Goal: Navigation & Orientation: Find specific page/section

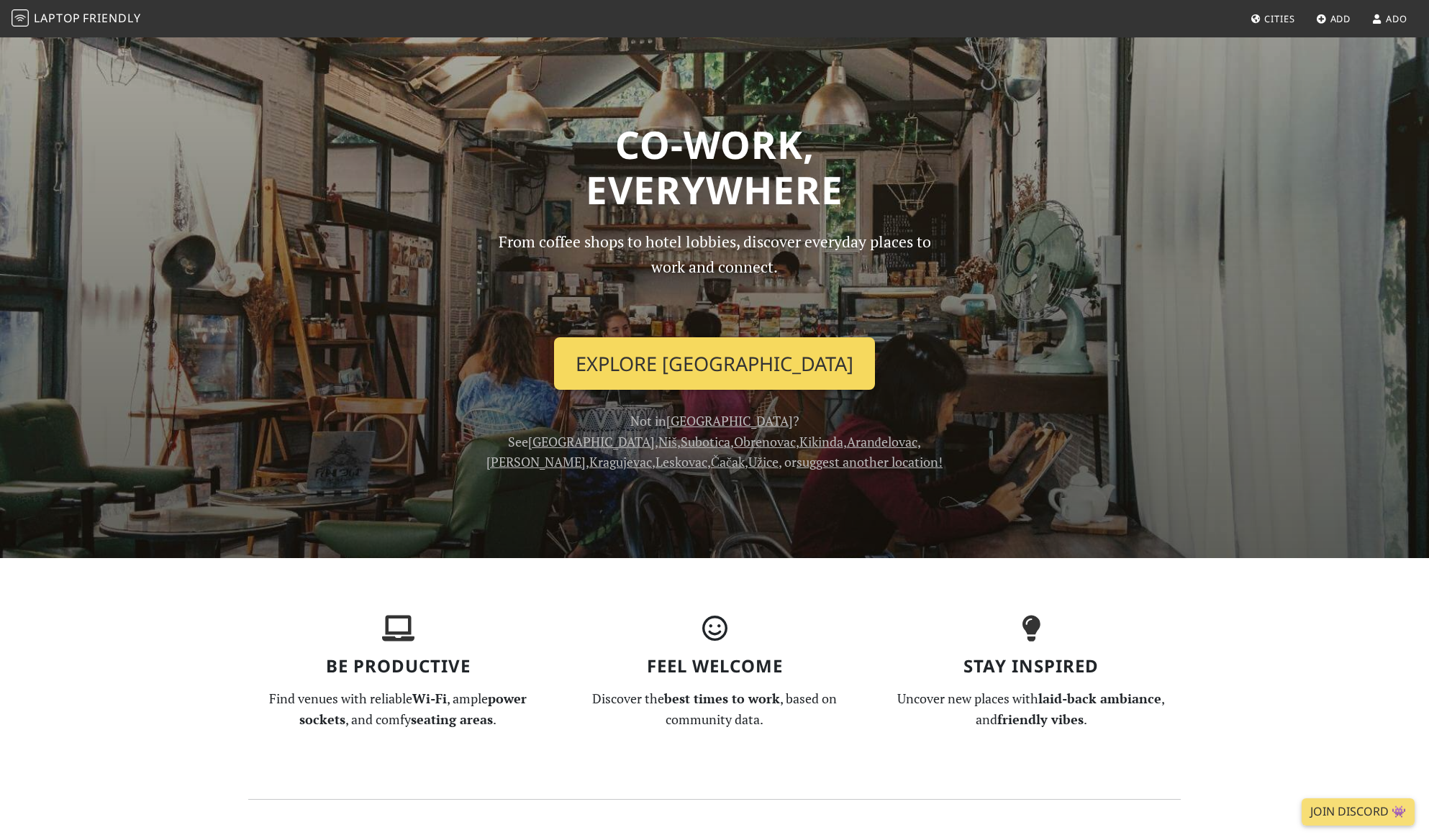
click at [712, 390] on link "Explore [GEOGRAPHIC_DATA]" at bounding box center [714, 364] width 321 height 53
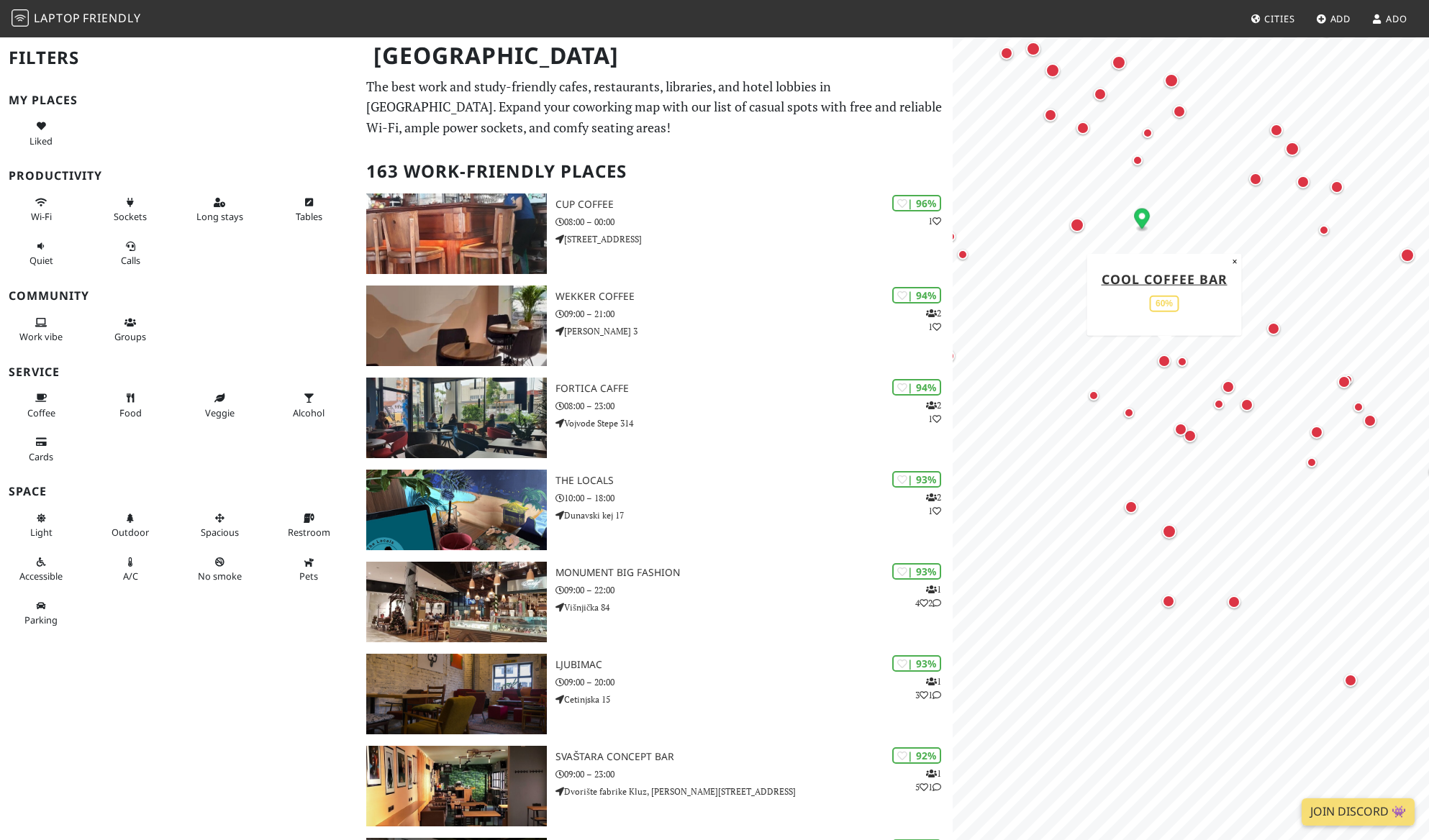
click at [1155, 366] on div "Map marker" at bounding box center [1164, 361] width 19 height 19
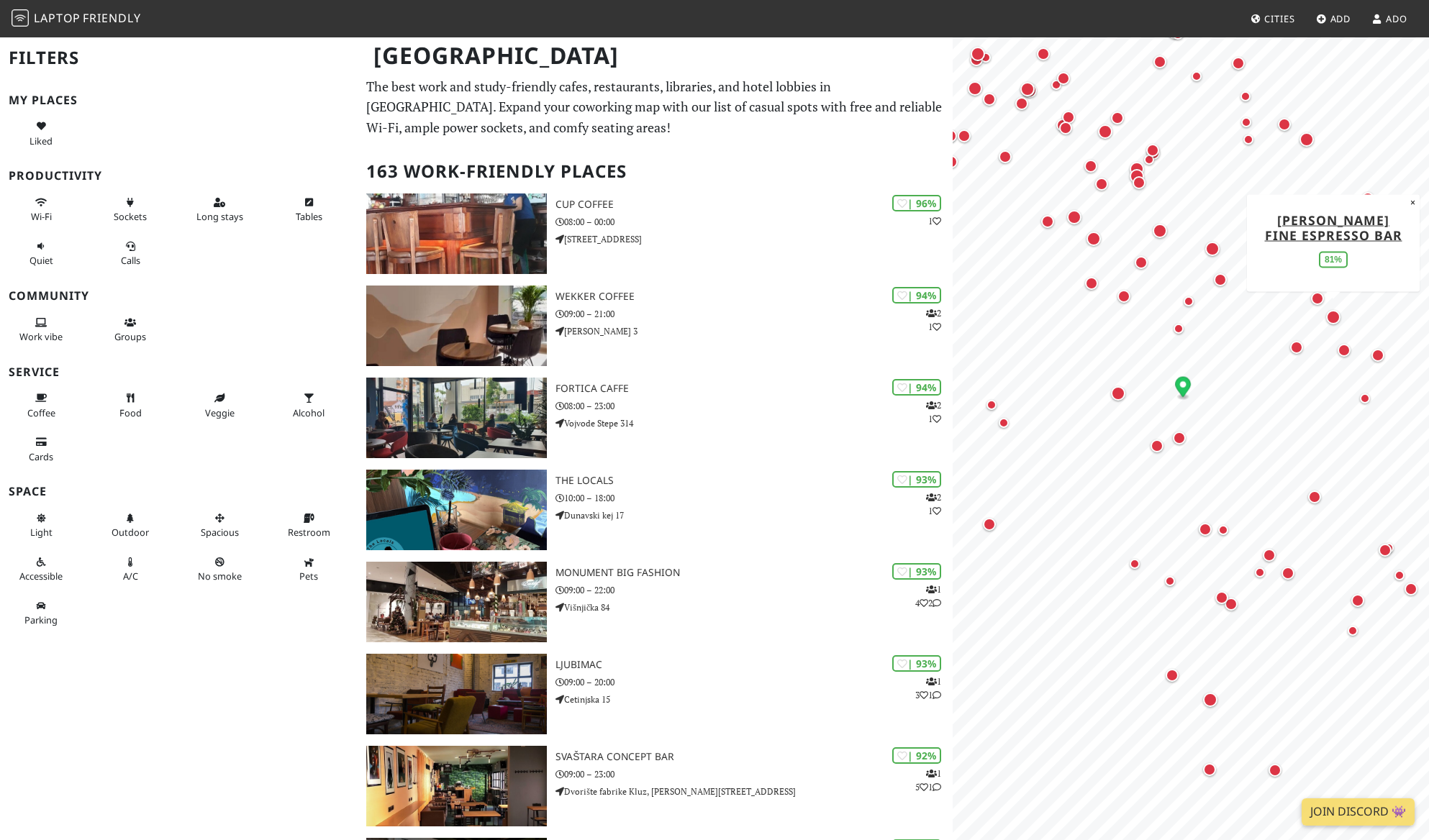
click at [1333, 324] on div "Map marker" at bounding box center [1333, 317] width 15 height 15
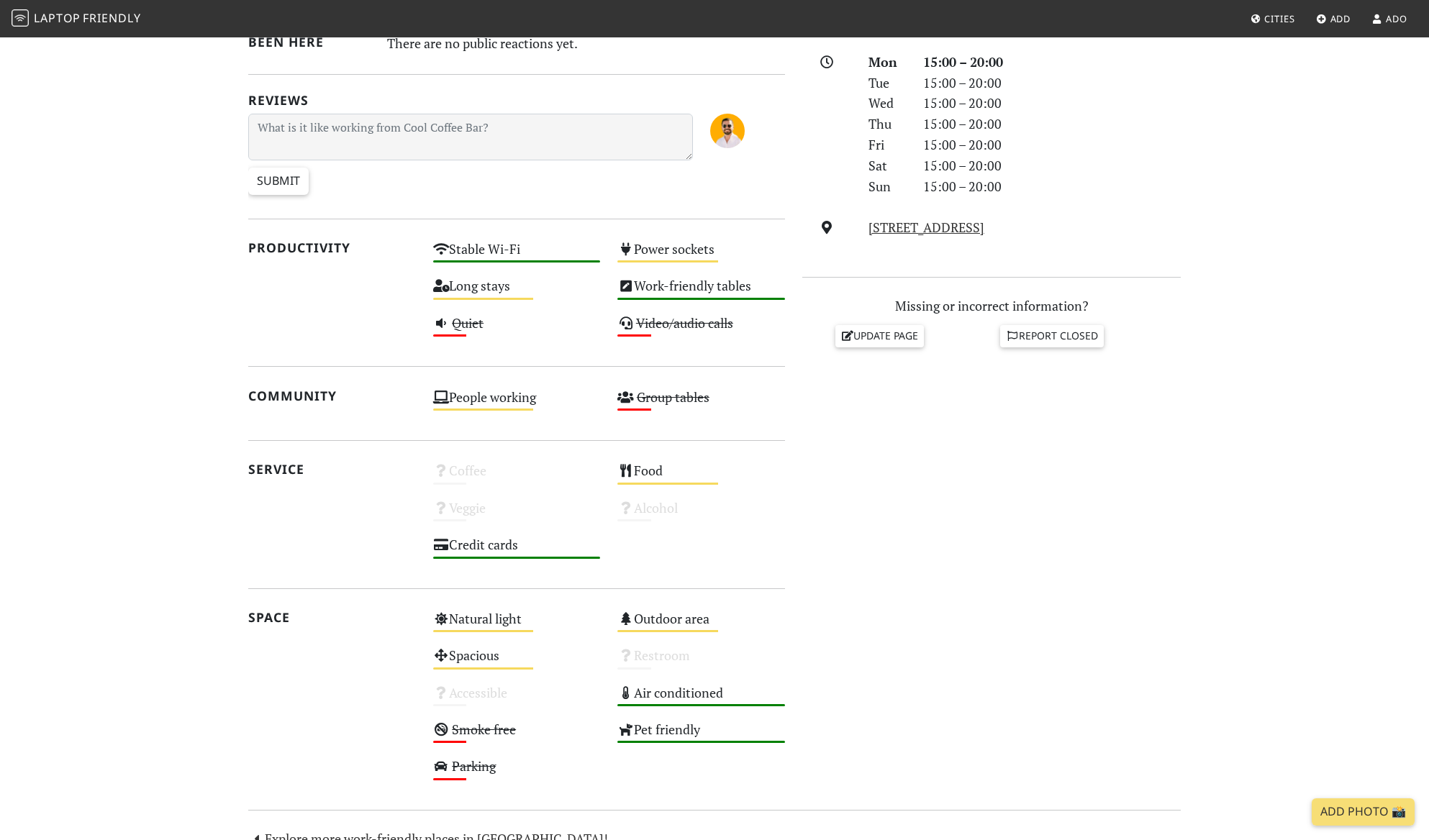
scroll to position [492, 0]
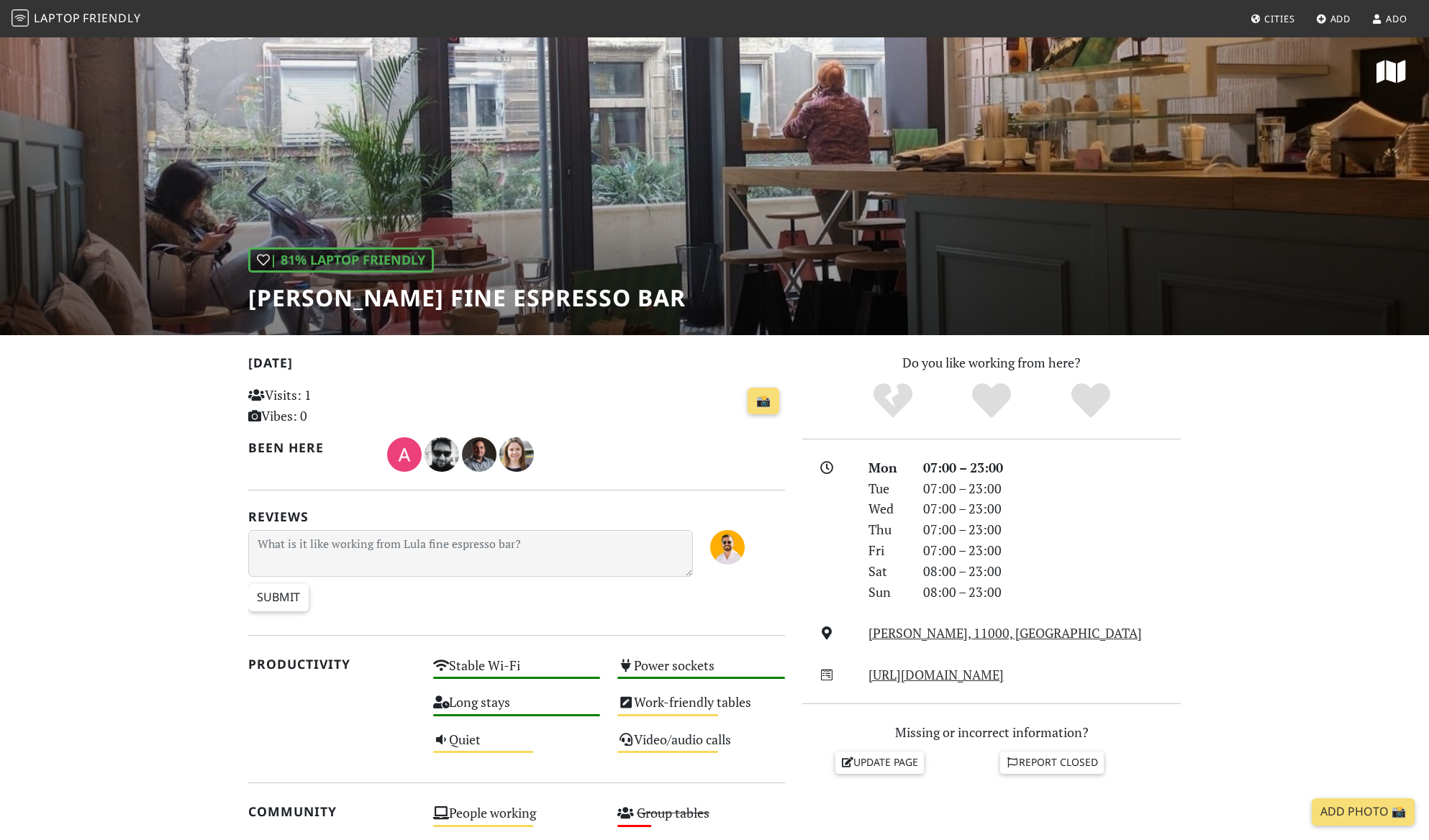
click at [553, 311] on h1 "[PERSON_NAME] fine espresso bar" at bounding box center [467, 298] width 438 height 28
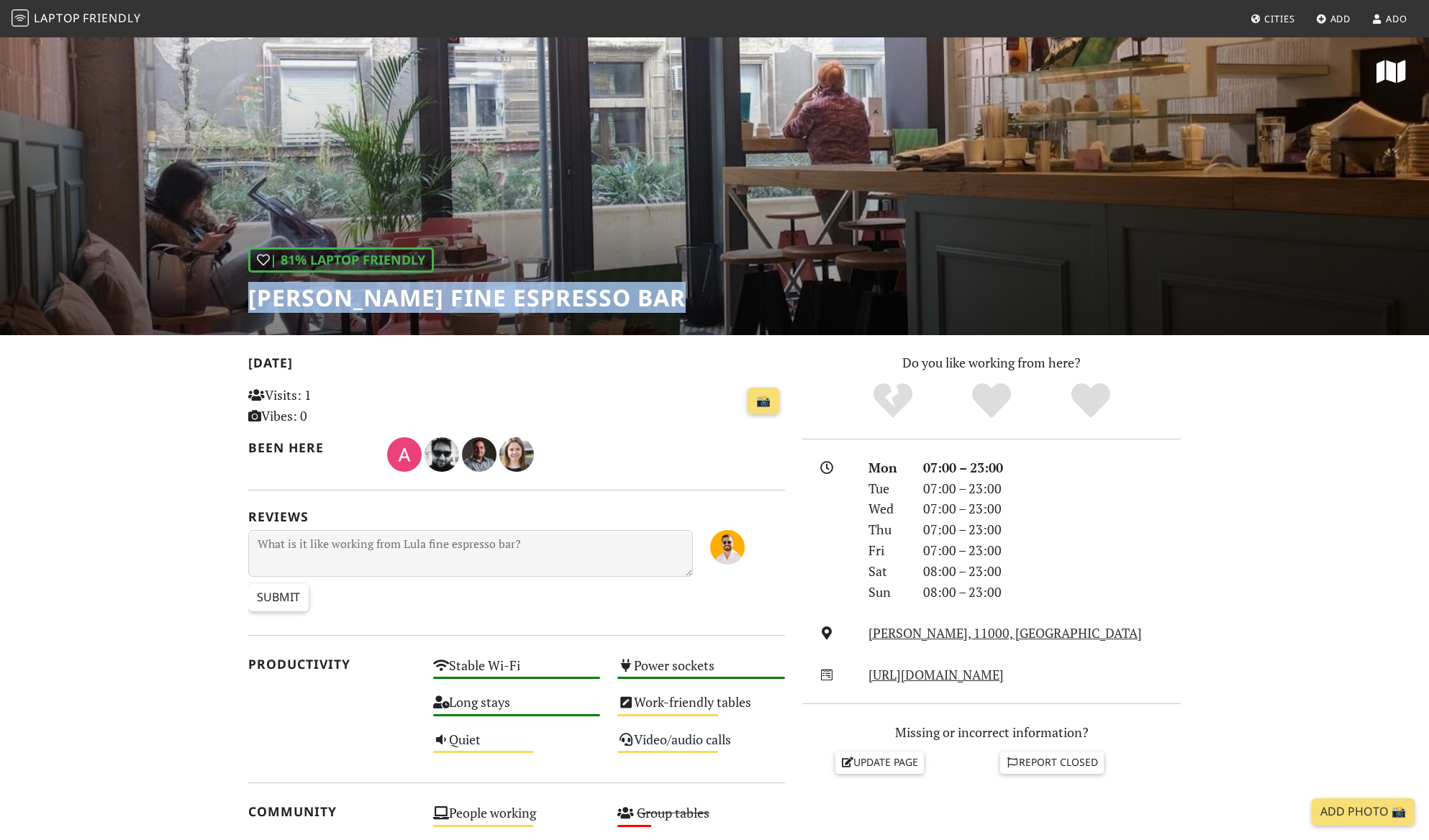
click at [553, 311] on h1 "Lula fine espresso bar" at bounding box center [467, 298] width 438 height 28
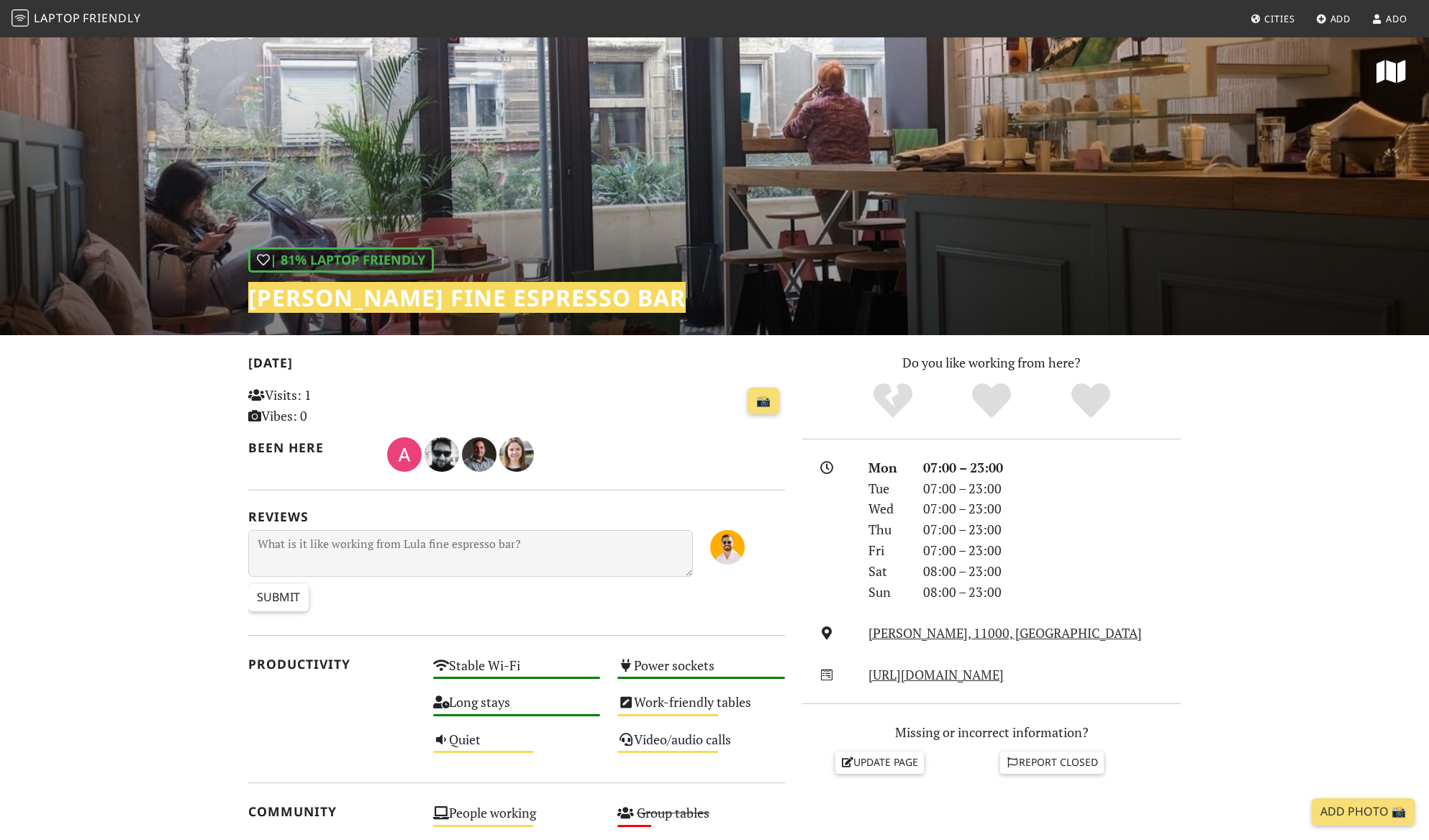
click at [0, 0] on body "Laptop Friendly Cities Add Ado | 81% Laptop Friendly Lula fine espresso bar Tod…" at bounding box center [714, 420] width 1429 height 840
